Goal: Task Accomplishment & Management: Manage account settings

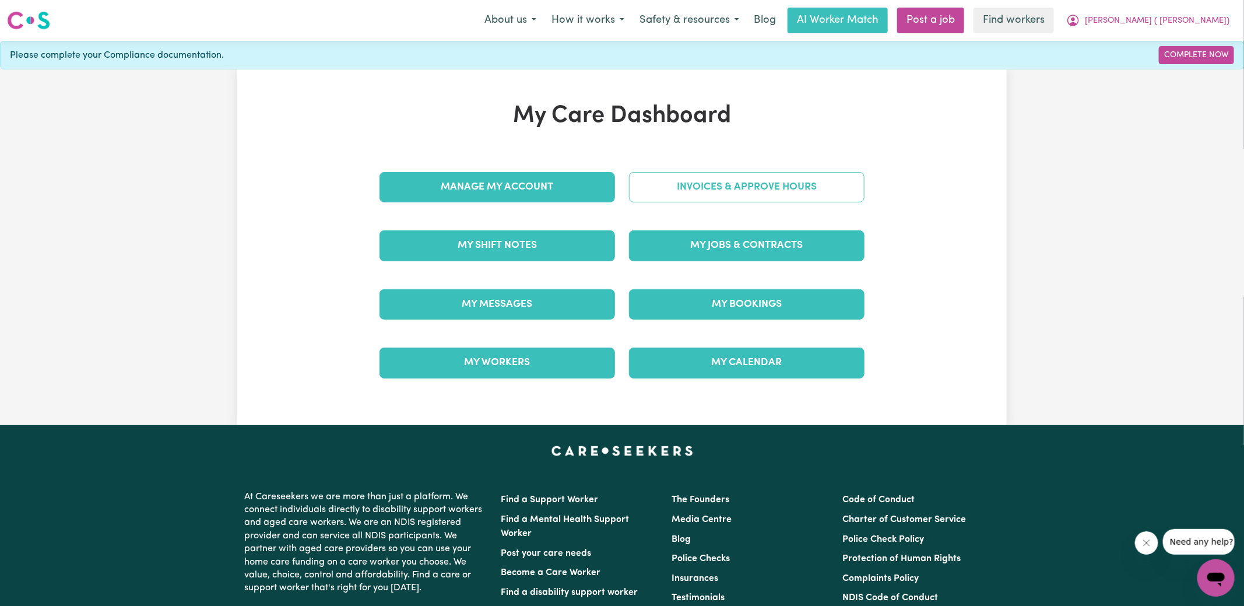
click at [639, 194] on link "Invoices & Approve Hours" at bounding box center [747, 187] width 236 height 30
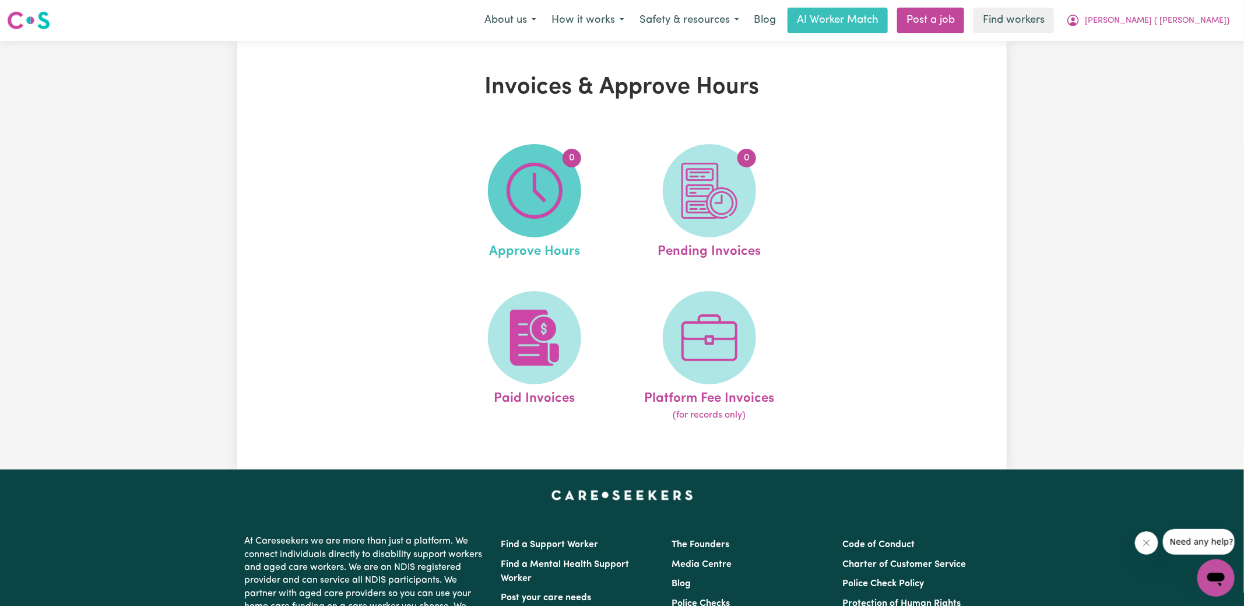
click at [559, 192] on img at bounding box center [535, 191] width 56 height 56
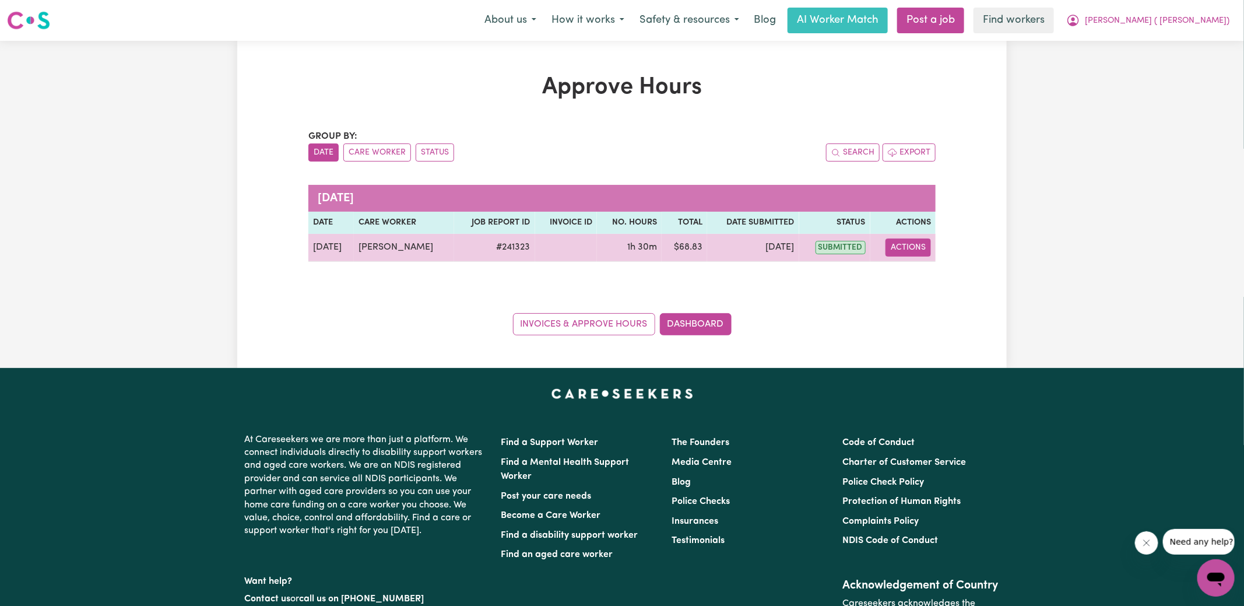
click at [906, 245] on button "Actions" at bounding box center [908, 247] width 45 height 18
click at [922, 266] on link "View Job Report" at bounding box center [938, 273] width 100 height 23
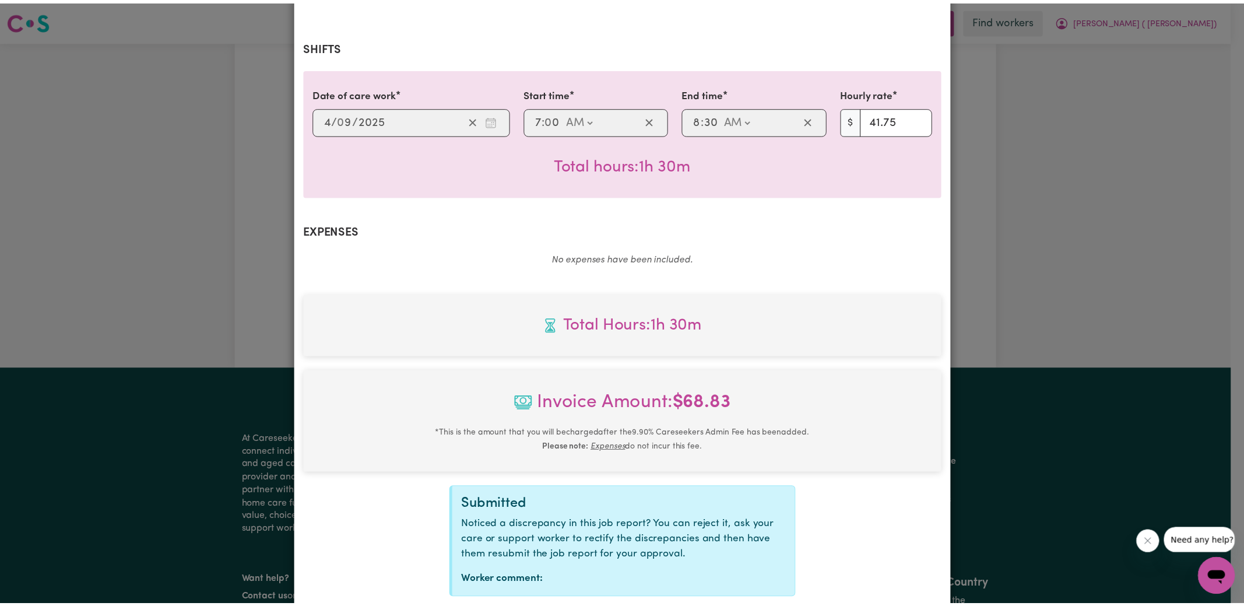
scroll to position [307, 0]
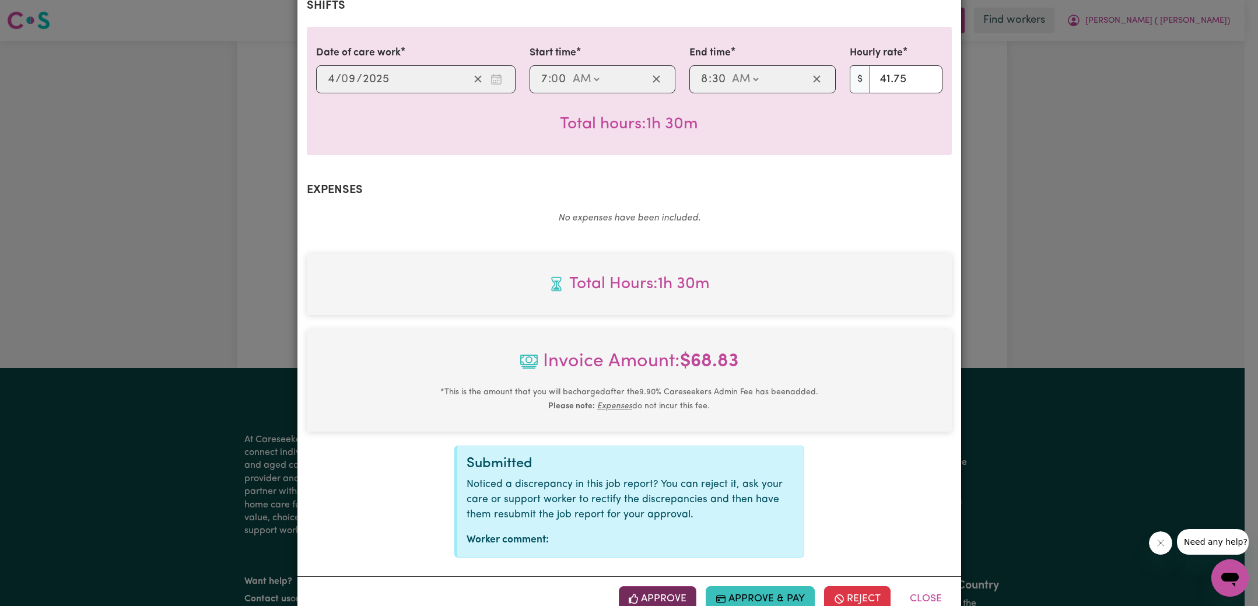
click at [651, 586] on button "Approve" at bounding box center [658, 599] width 78 height 26
click at [1199, 233] on div "Job Report # 241323 - [PERSON_NAME] Summary Job report # 241323 Client name: [P…" at bounding box center [629, 303] width 1258 height 606
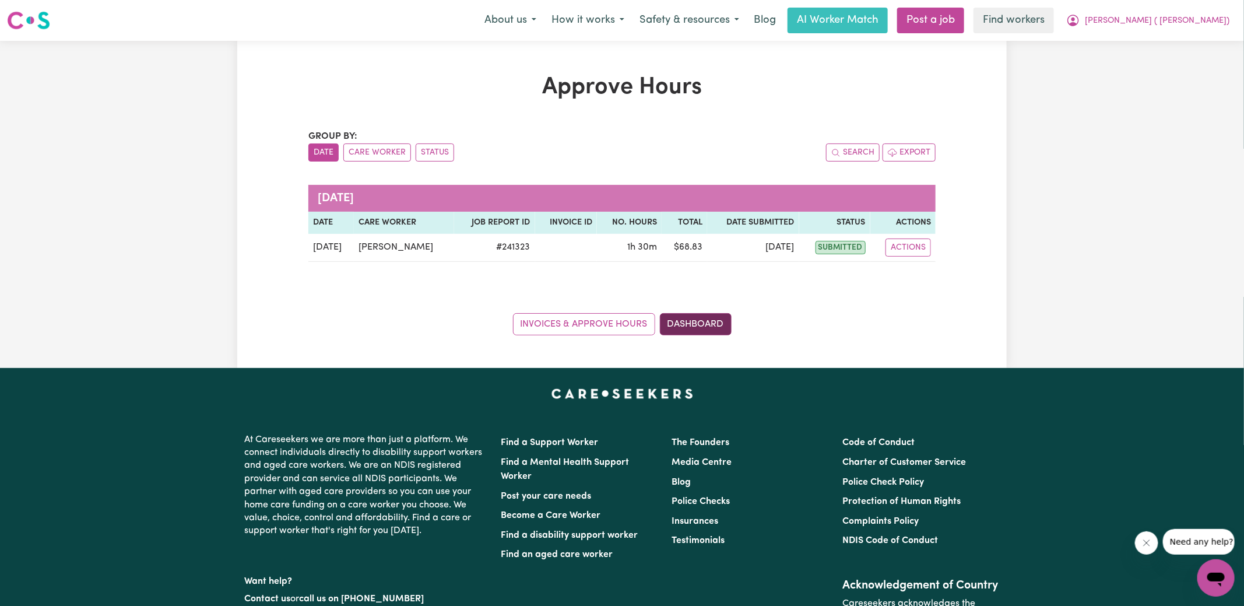
click at [693, 327] on link "Dashboard" at bounding box center [696, 324] width 72 height 22
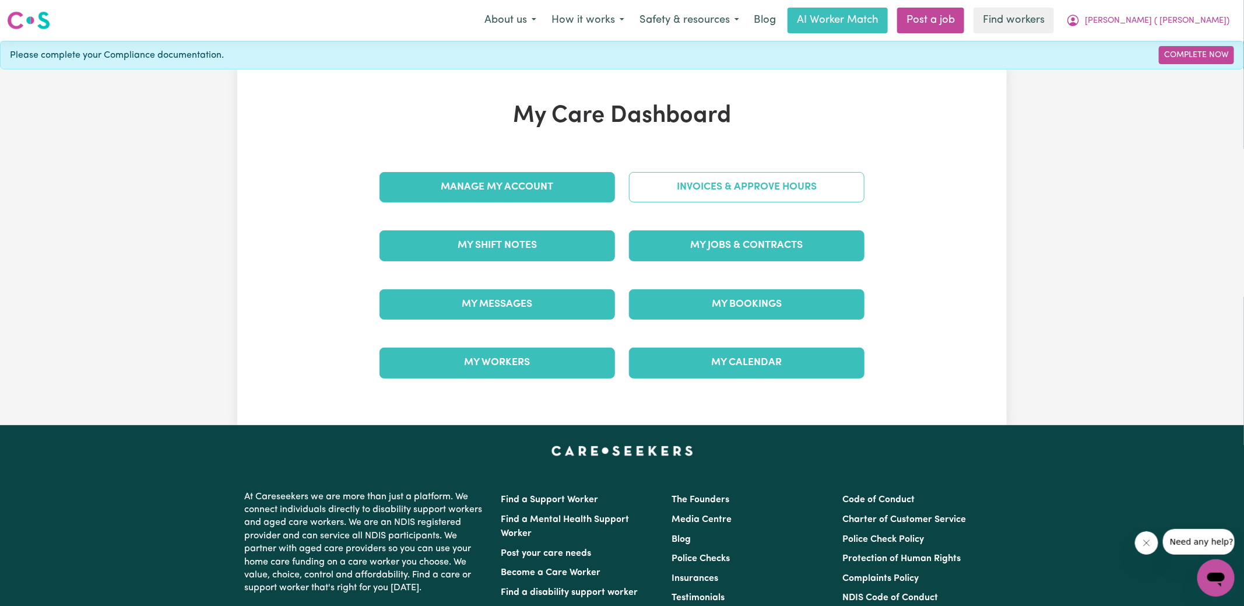
click at [711, 189] on link "Invoices & Approve Hours" at bounding box center [747, 187] width 236 height 30
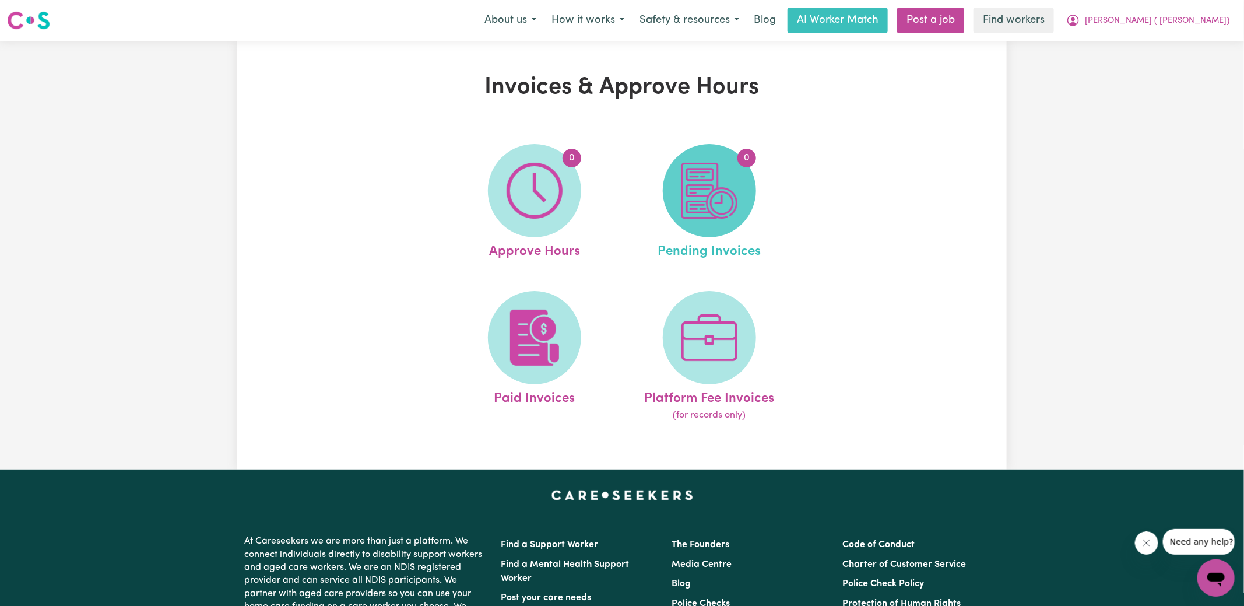
click at [723, 195] on img at bounding box center [710, 191] width 56 height 56
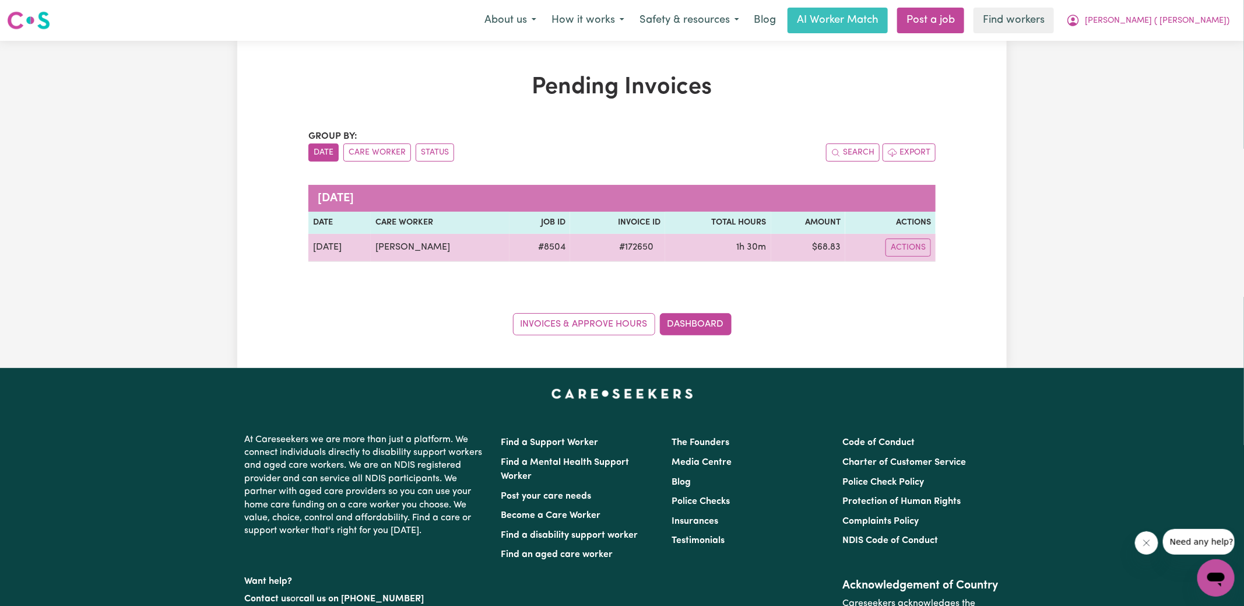
click at [627, 245] on span "# 172650" at bounding box center [636, 247] width 48 height 14
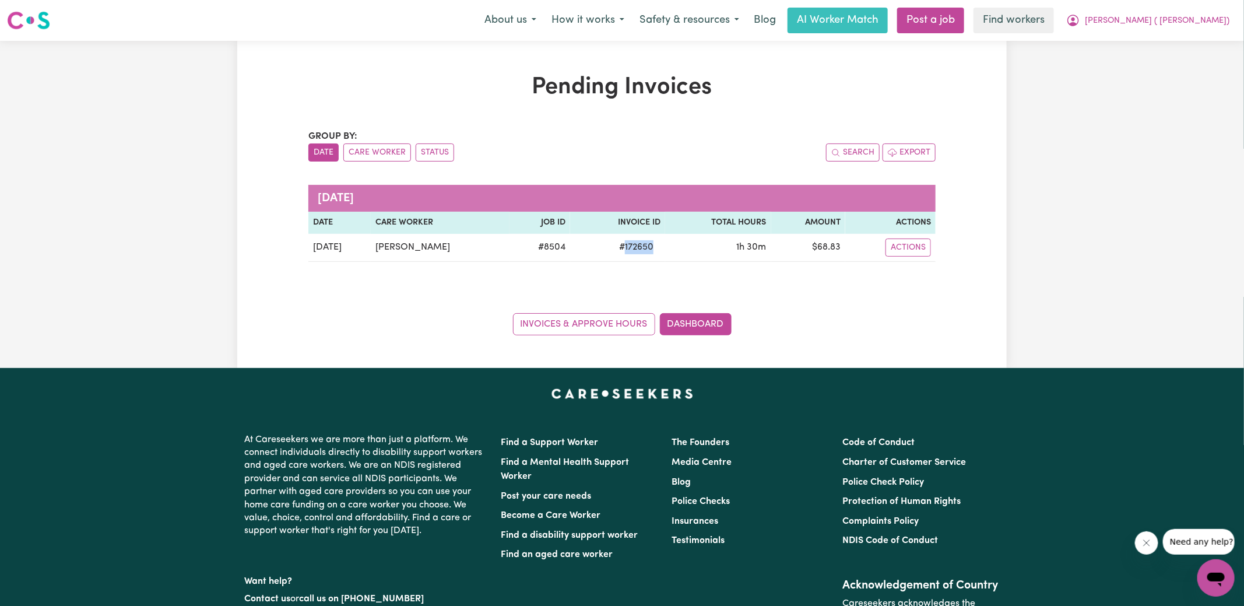
copy span "172650"
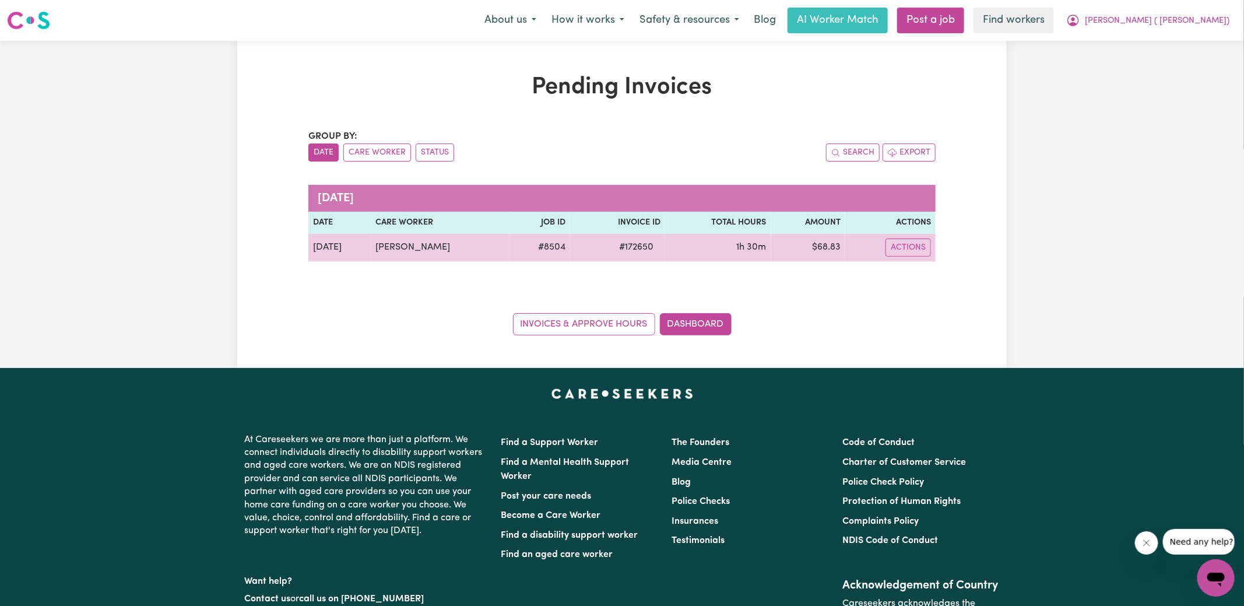
click at [831, 247] on td "$ 68.83" at bounding box center [808, 248] width 74 height 28
drag, startPoint x: 831, startPoint y: 247, endPoint x: 863, endPoint y: 242, distance: 33.0
click at [830, 247] on td "$ 68.83" at bounding box center [808, 248] width 74 height 28
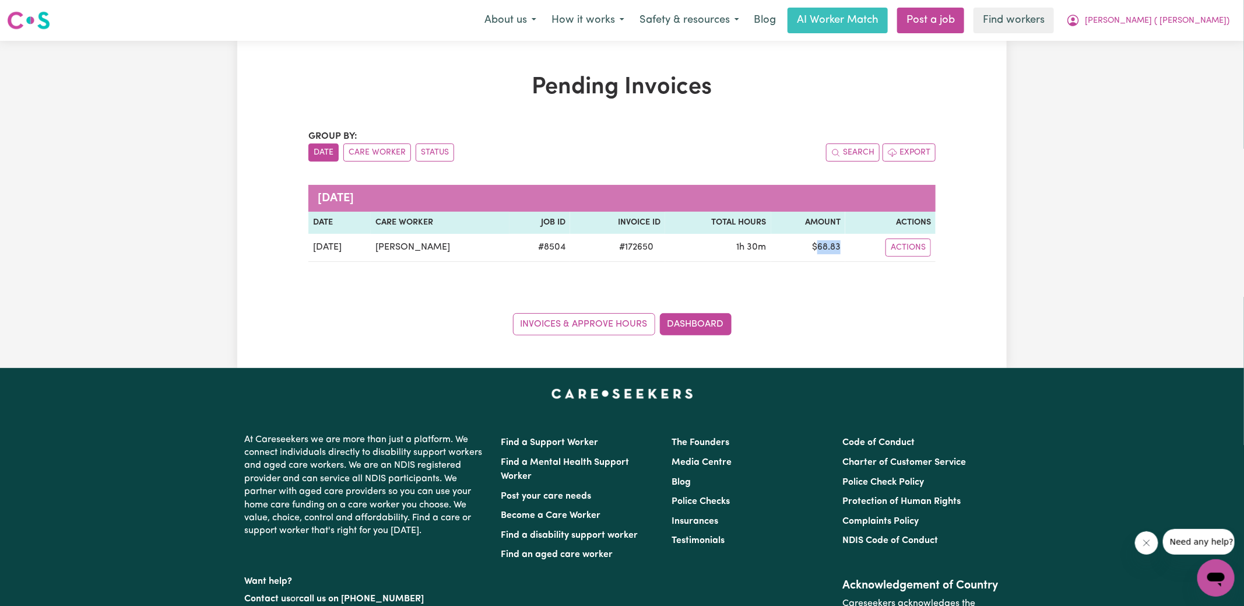
copy td "68.83"
click at [1185, 18] on span "[PERSON_NAME] ( [PERSON_NAME])" at bounding box center [1157, 21] width 145 height 13
click at [1179, 64] on link "Logout" at bounding box center [1190, 67] width 92 height 22
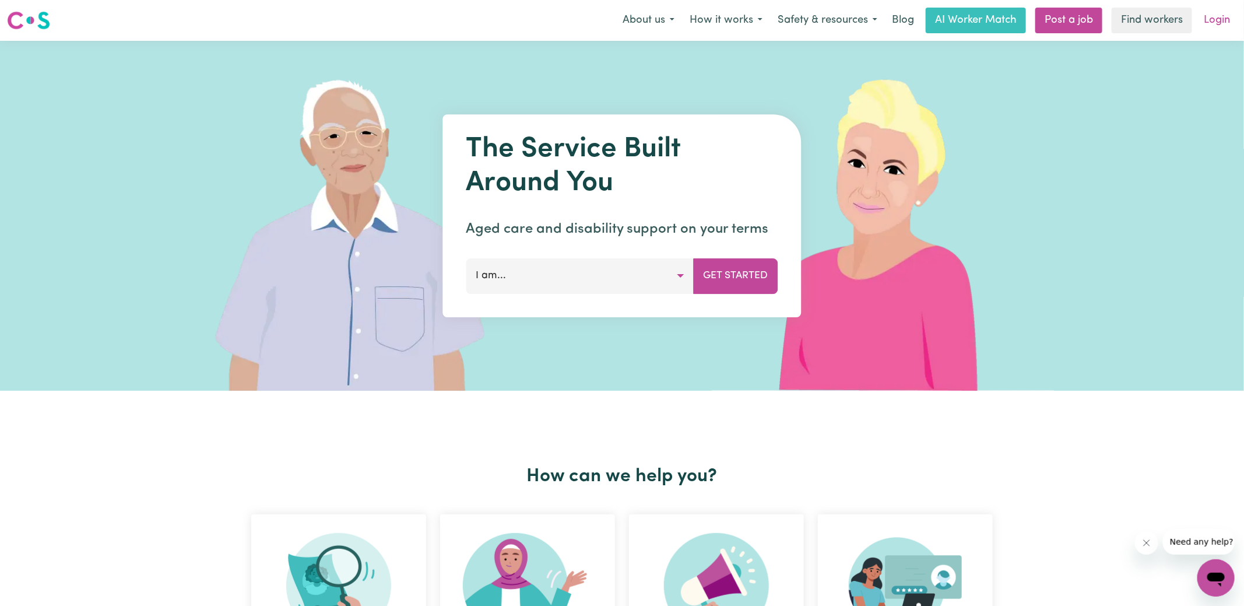
click at [1212, 29] on link "Login" at bounding box center [1217, 21] width 40 height 26
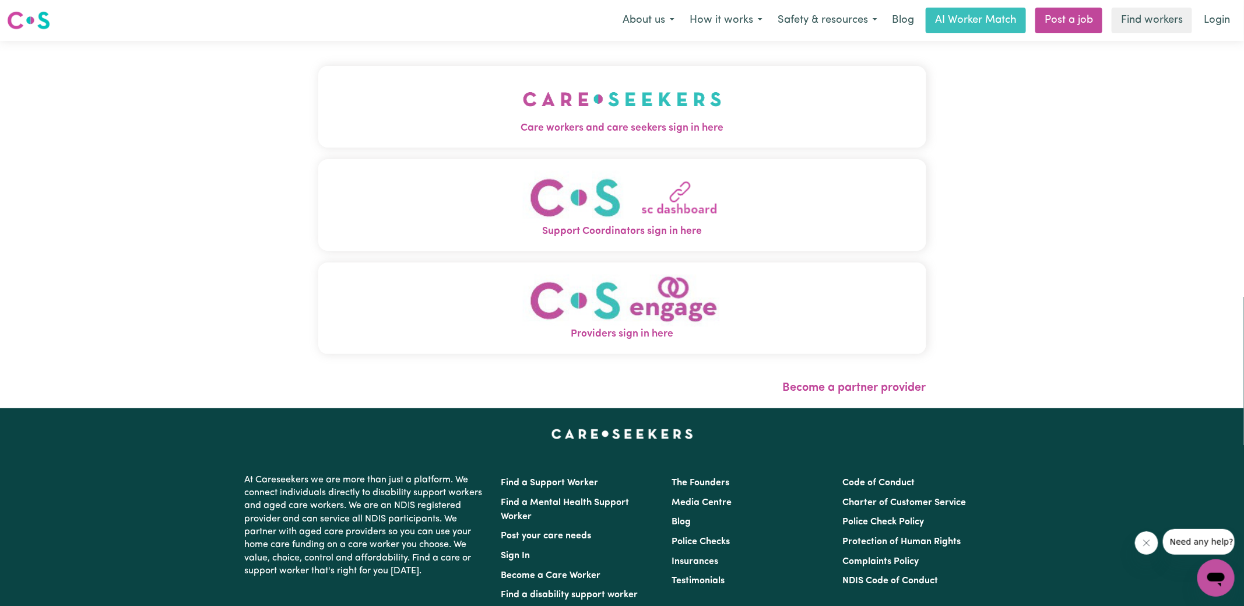
click at [540, 111] on img "Care workers and care seekers sign in here" at bounding box center [622, 99] width 199 height 43
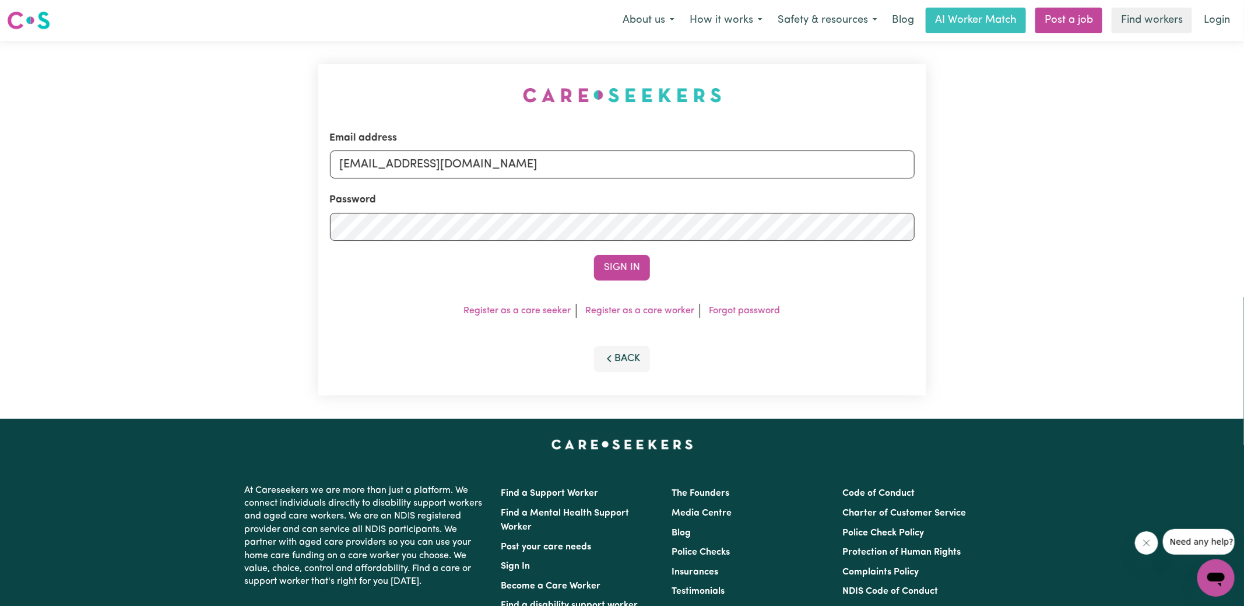
click at [345, 57] on div "Email address [EMAIL_ADDRESS][DOMAIN_NAME] Password Sign In Register as a care …" at bounding box center [622, 230] width 622 height 378
drag, startPoint x: 401, startPoint y: 164, endPoint x: 1149, endPoint y: 223, distance: 749.7
click at [1149, 223] on div "Email address [EMAIL_ADDRESS][DOMAIN_NAME] Password Sign In Register as a care …" at bounding box center [622, 230] width 1244 height 378
type input "[EMAIL_ADDRESS][DOMAIN_NAME]"
click at [594, 255] on button "Sign In" at bounding box center [622, 268] width 56 height 26
